Goal: Task Accomplishment & Management: Manage account settings

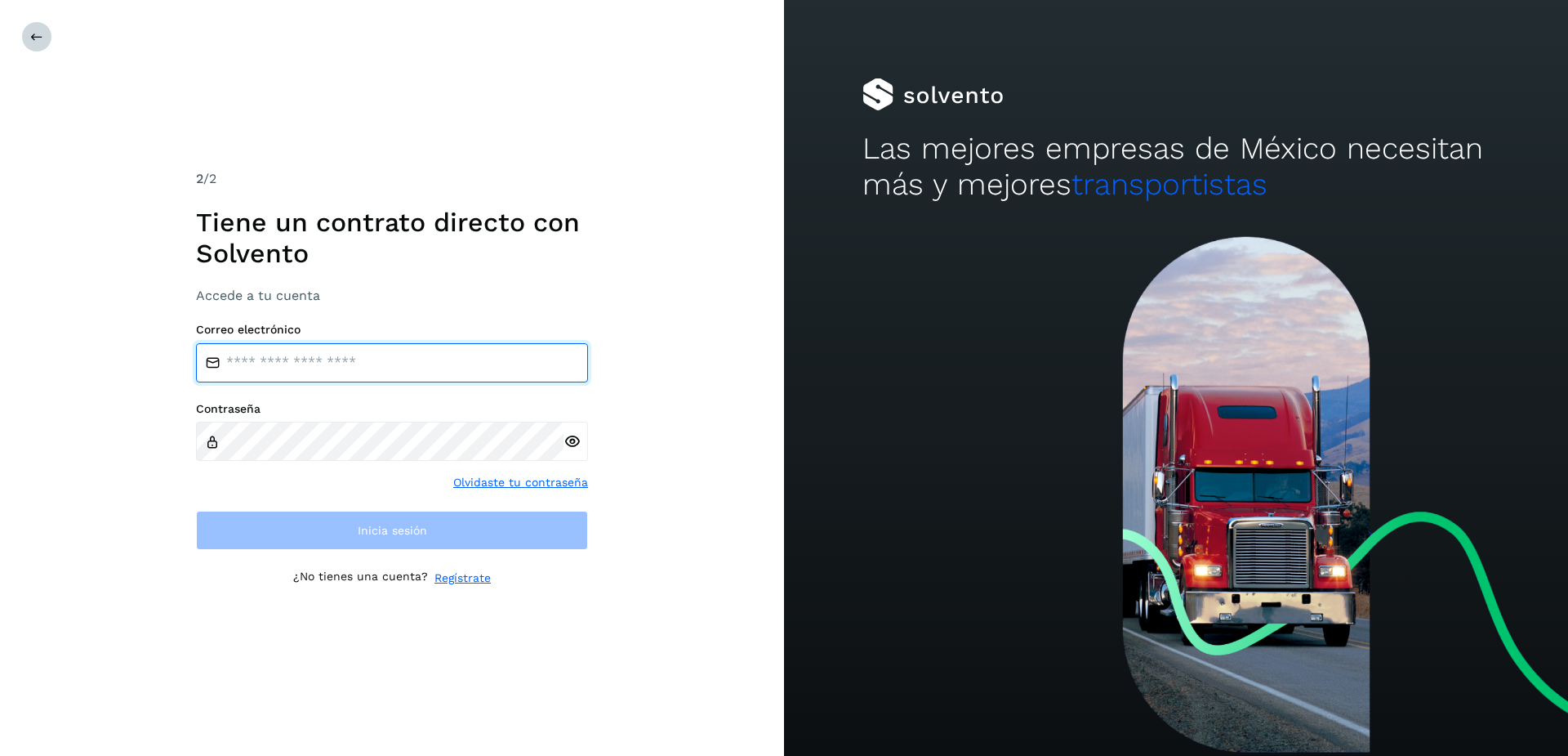
type input "**********"
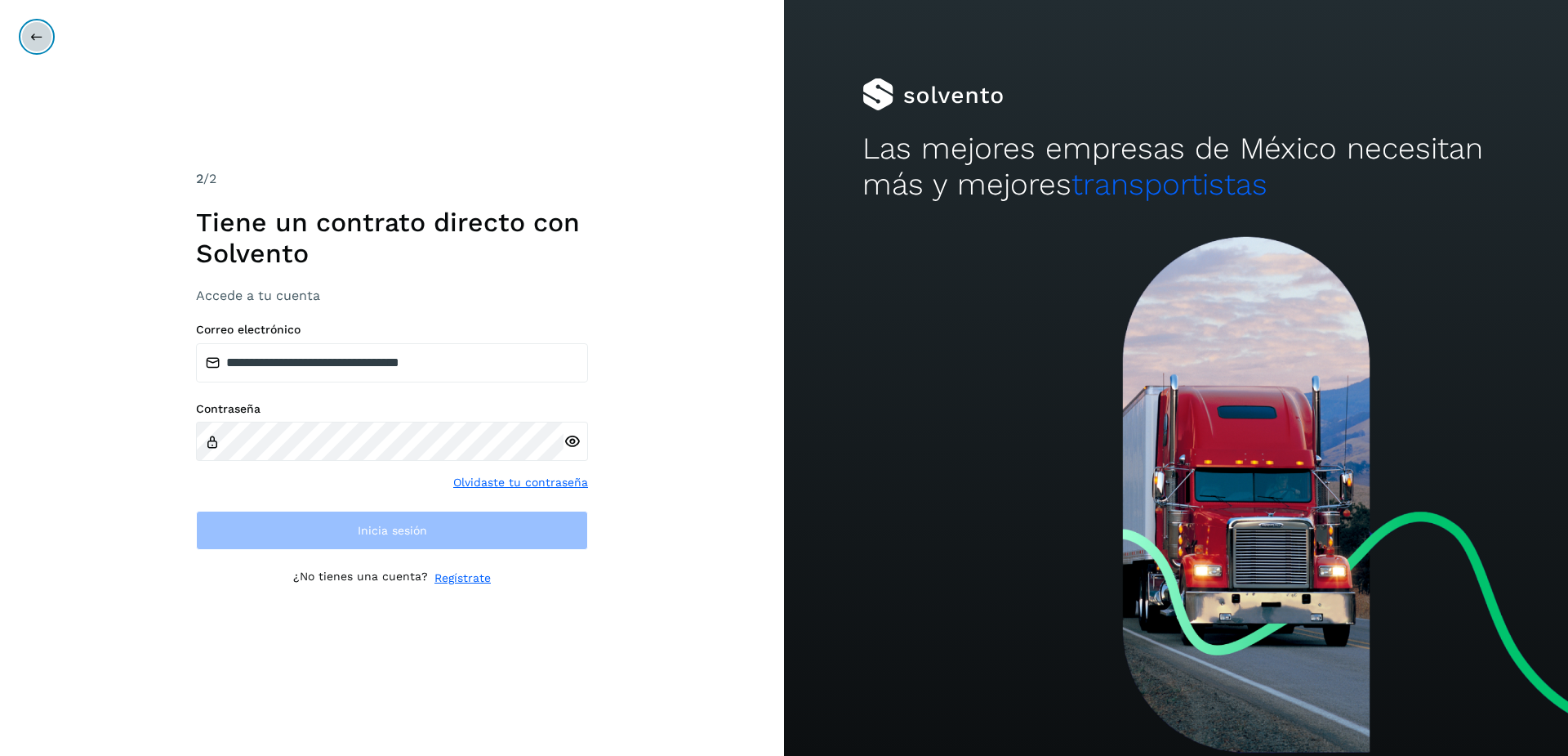
click at [35, 22] on button at bounding box center [36, 36] width 31 height 31
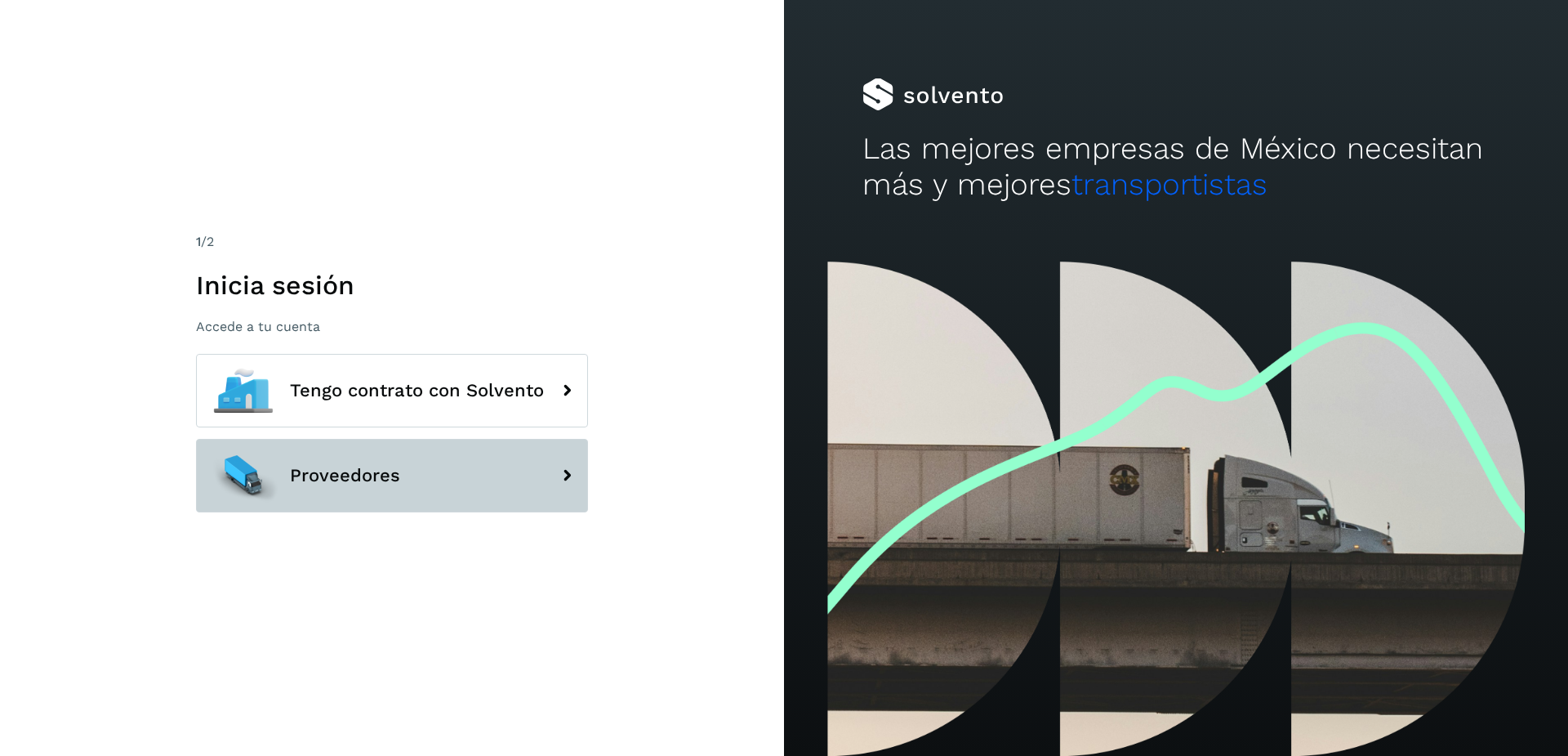
click at [405, 473] on button "Proveedores" at bounding box center [392, 475] width 392 height 74
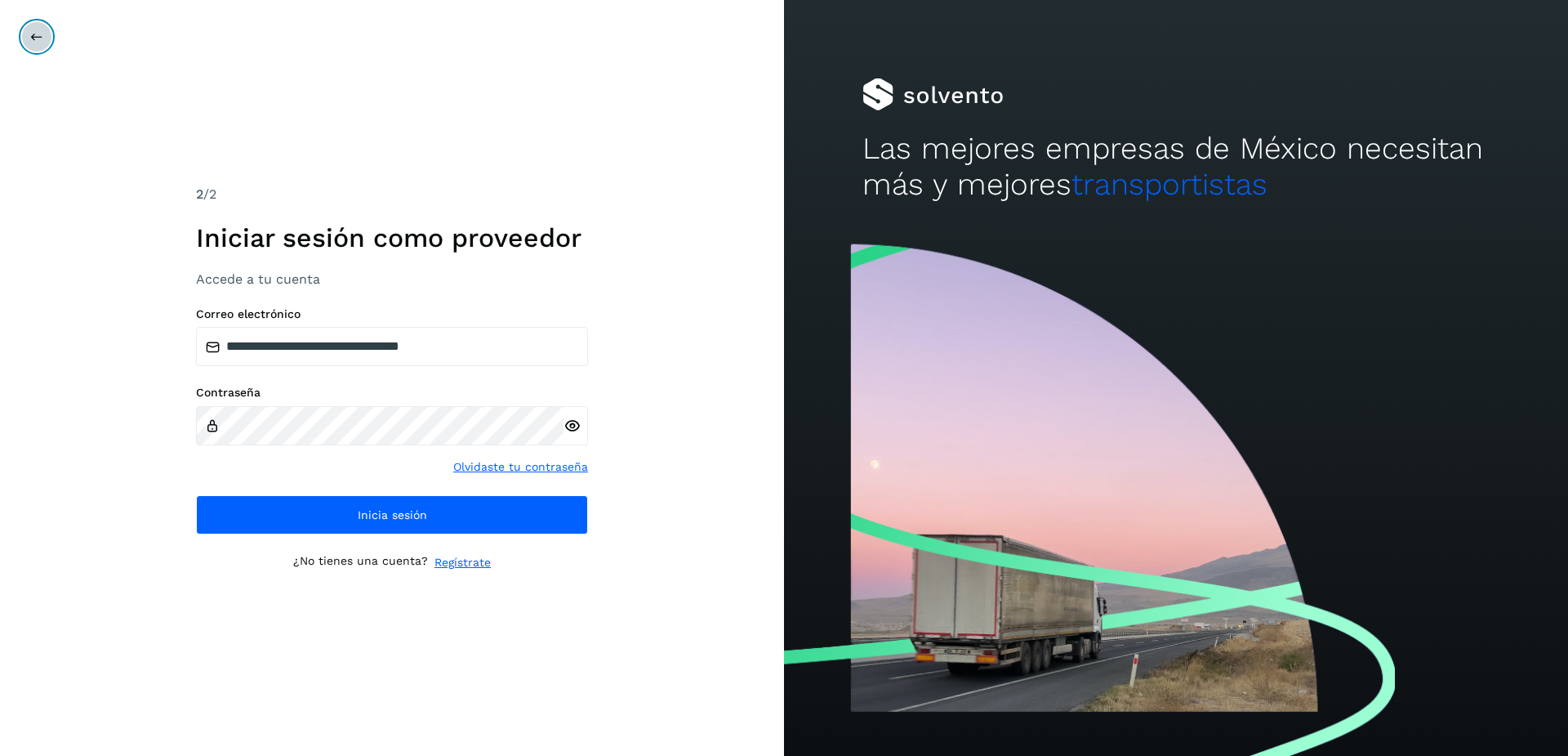
click at [32, 32] on icon at bounding box center [37, 37] width 13 height 13
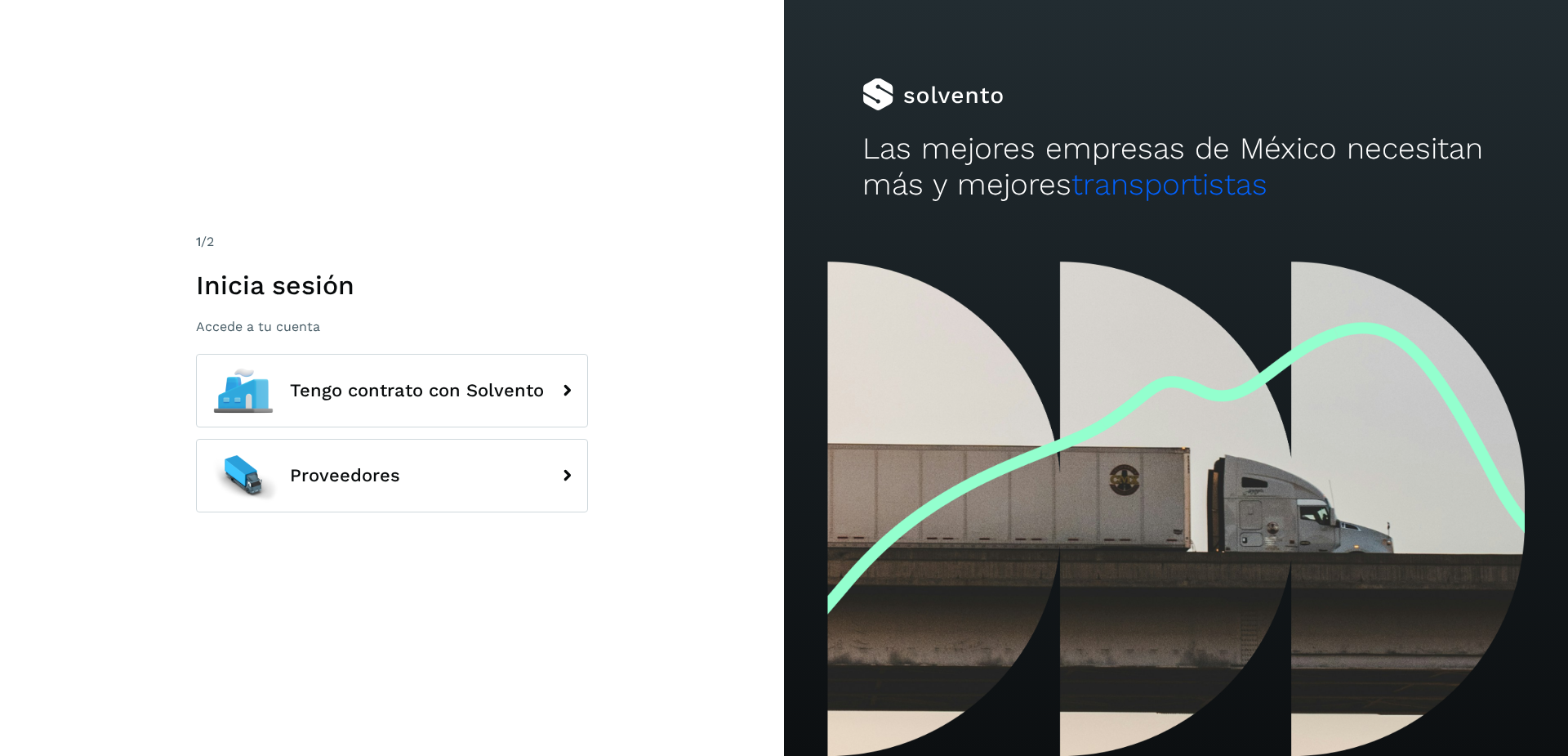
click at [32, 32] on div "1 /2 Inicia sesión Accede a tu cuenta Tengo contrato con Solvento Proveedores" at bounding box center [392, 378] width 784 height 756
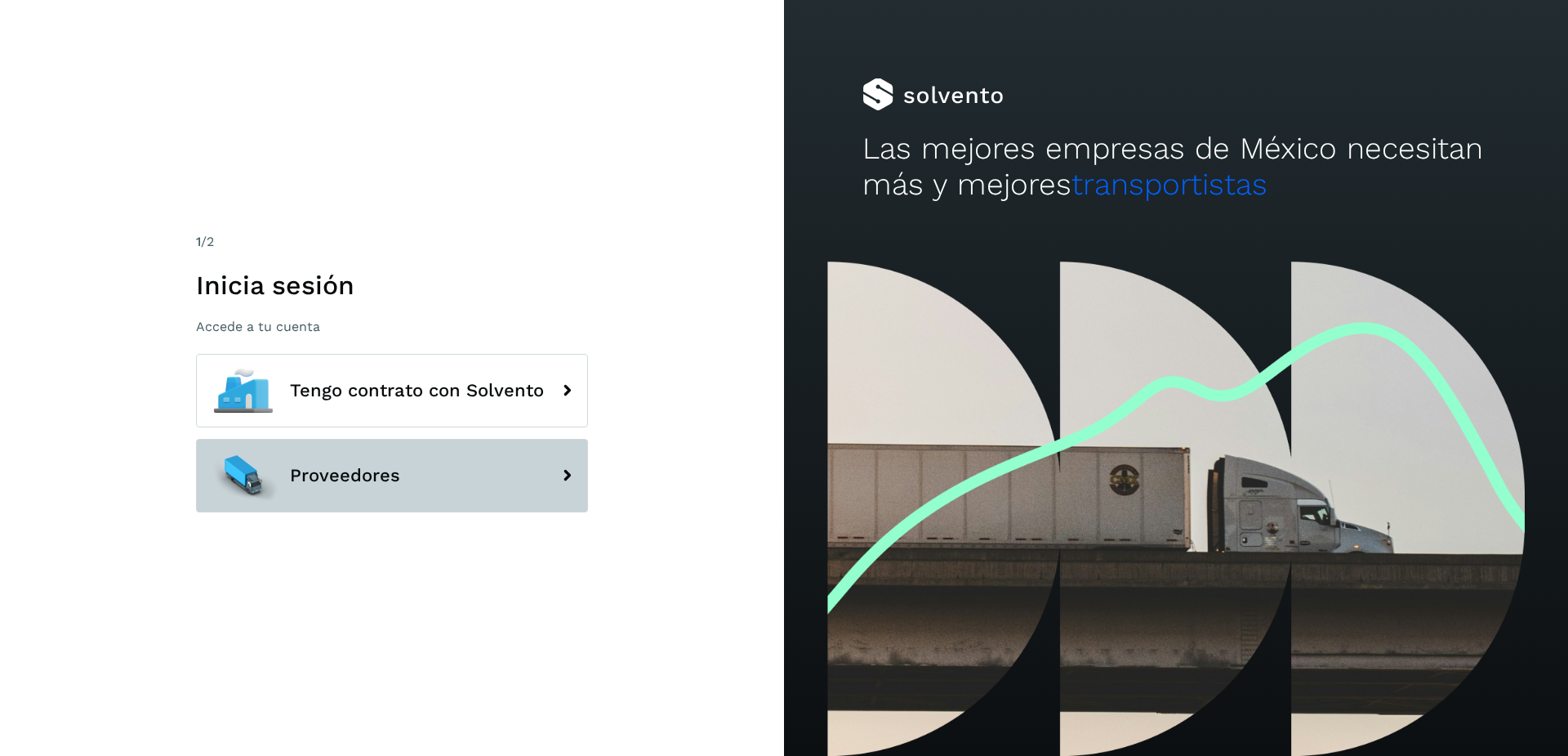
click at [342, 460] on button "Proveedores" at bounding box center [392, 475] width 392 height 74
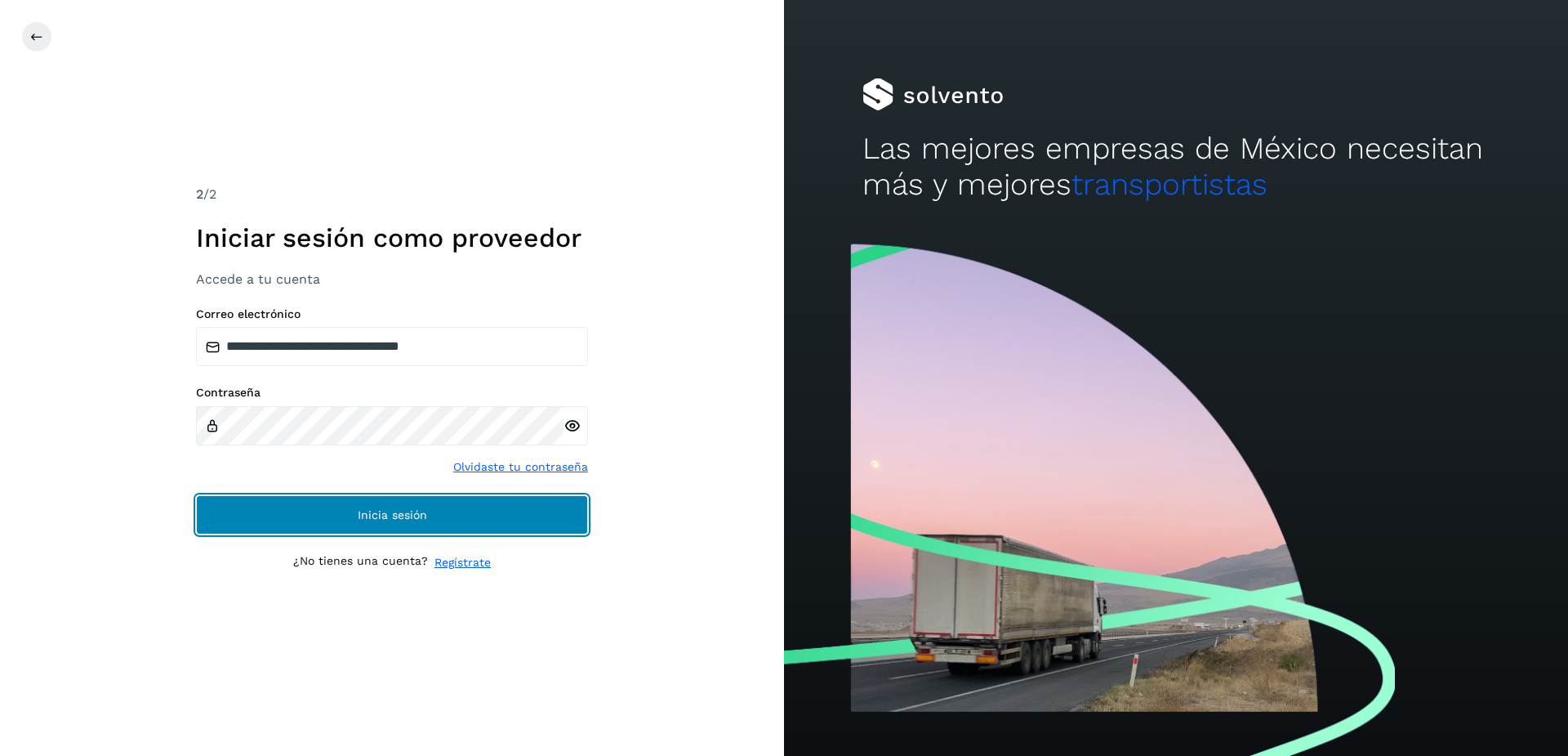
click at [391, 511] on span "Inicia sesión" at bounding box center [392, 514] width 69 height 11
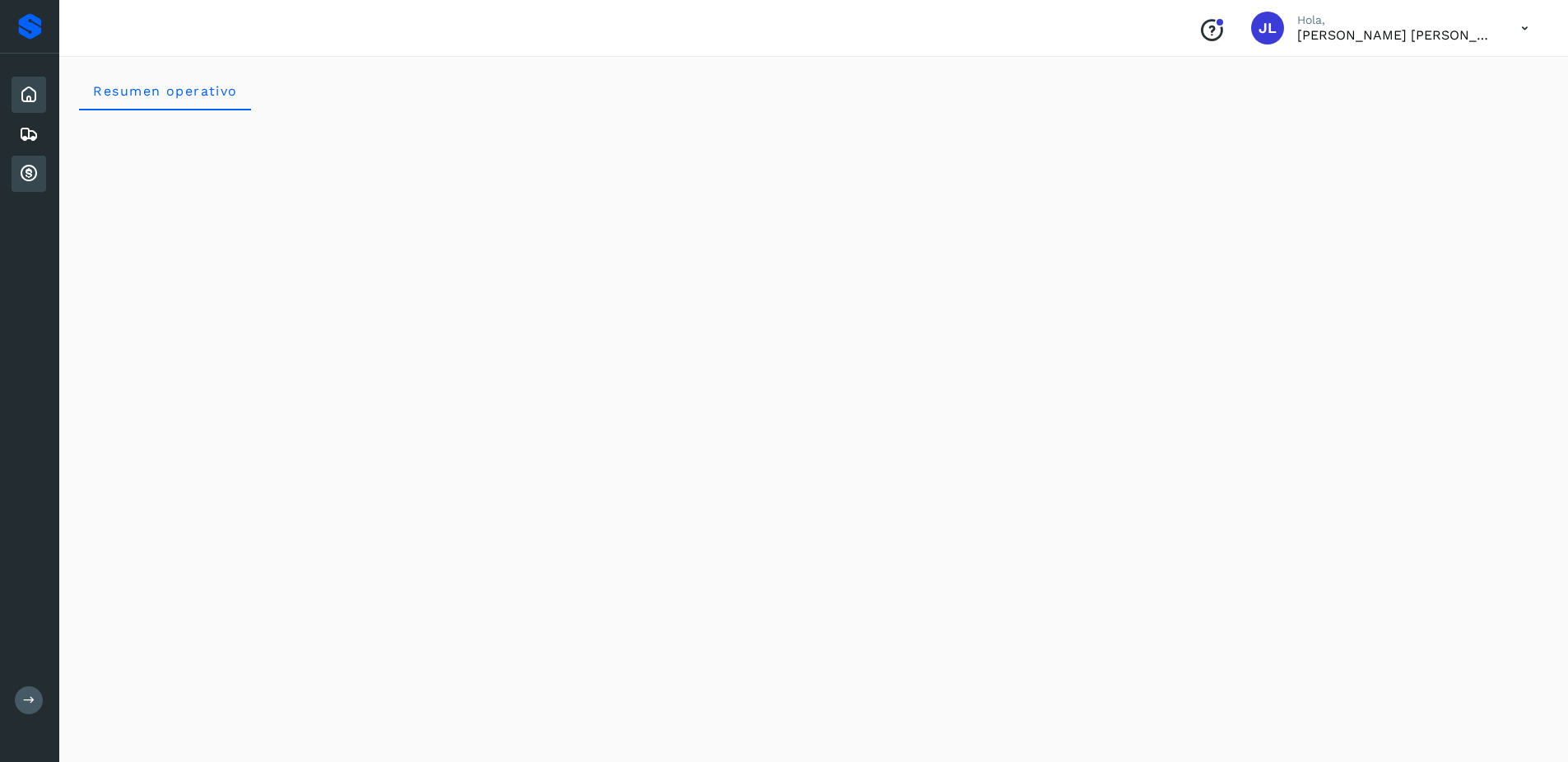
click at [20, 176] on icon at bounding box center [28, 174] width 19 height 19
click at [27, 177] on icon at bounding box center [28, 174] width 19 height 19
